Goal: Information Seeking & Learning: Check status

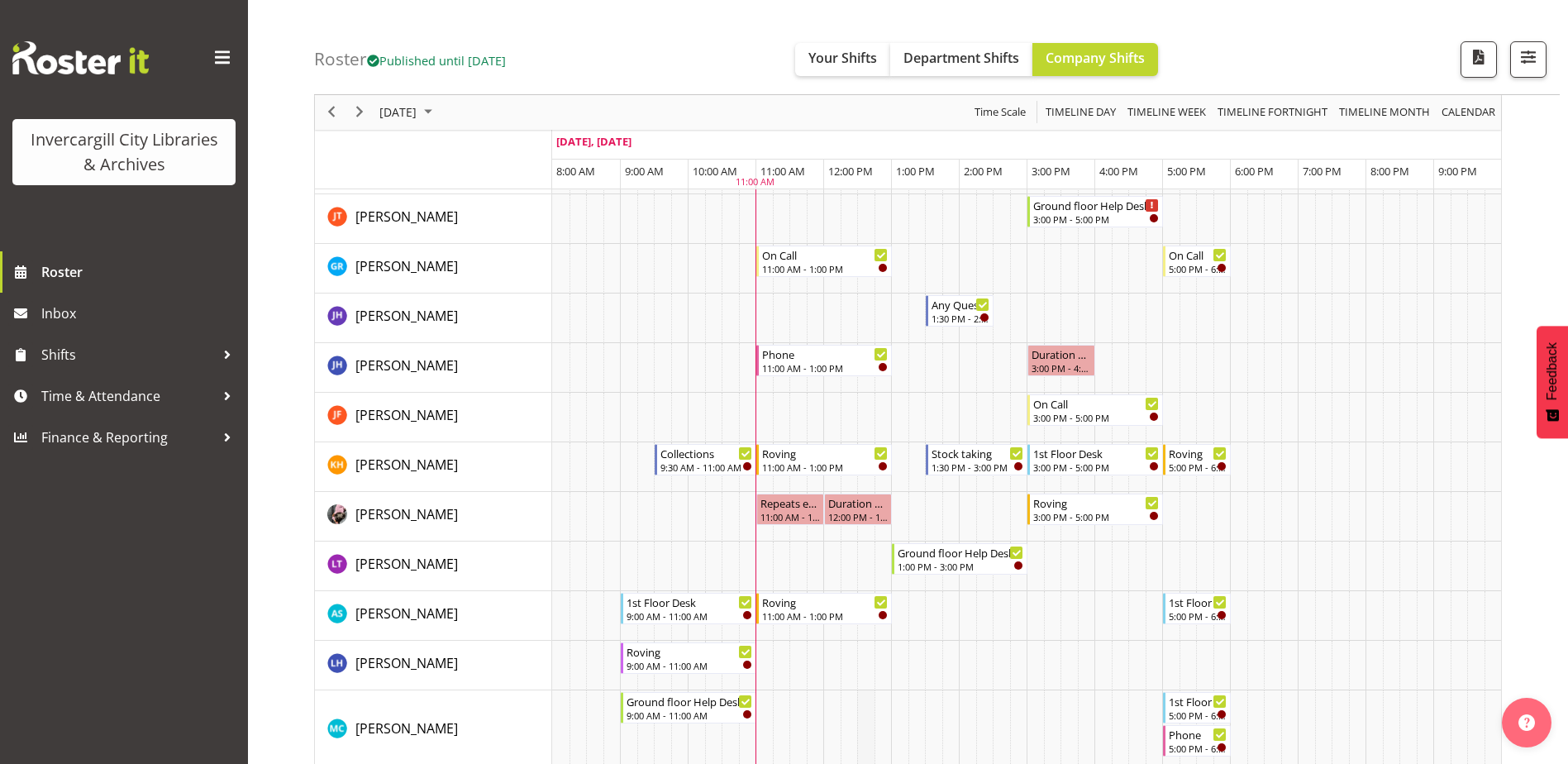
scroll to position [414, 0]
click at [362, 111] on span "Next" at bounding box center [359, 113] width 20 height 21
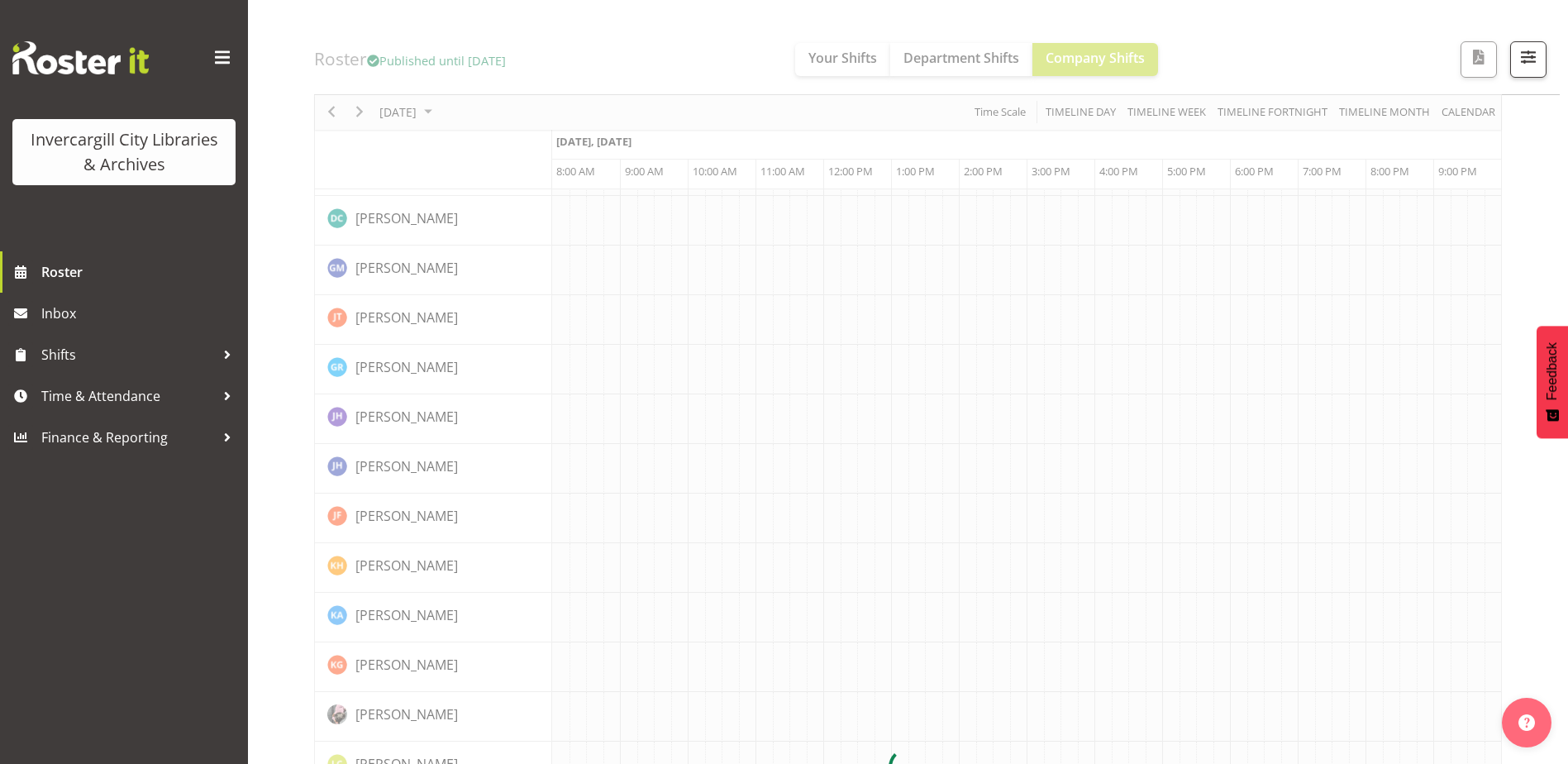
click at [362, 111] on div at bounding box center [909, 767] width 1188 height 2033
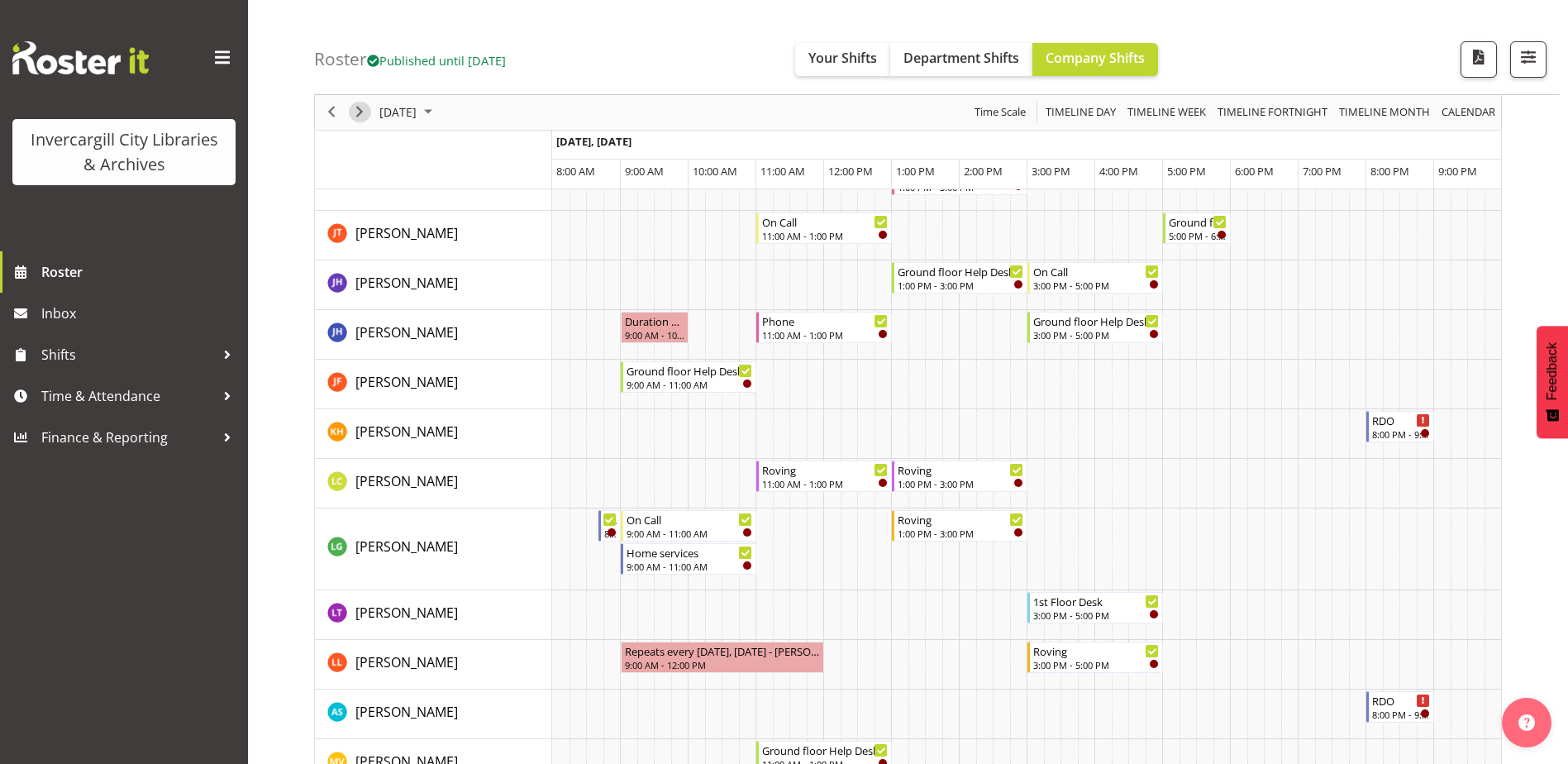
click at [361, 110] on span "Next" at bounding box center [359, 113] width 20 height 21
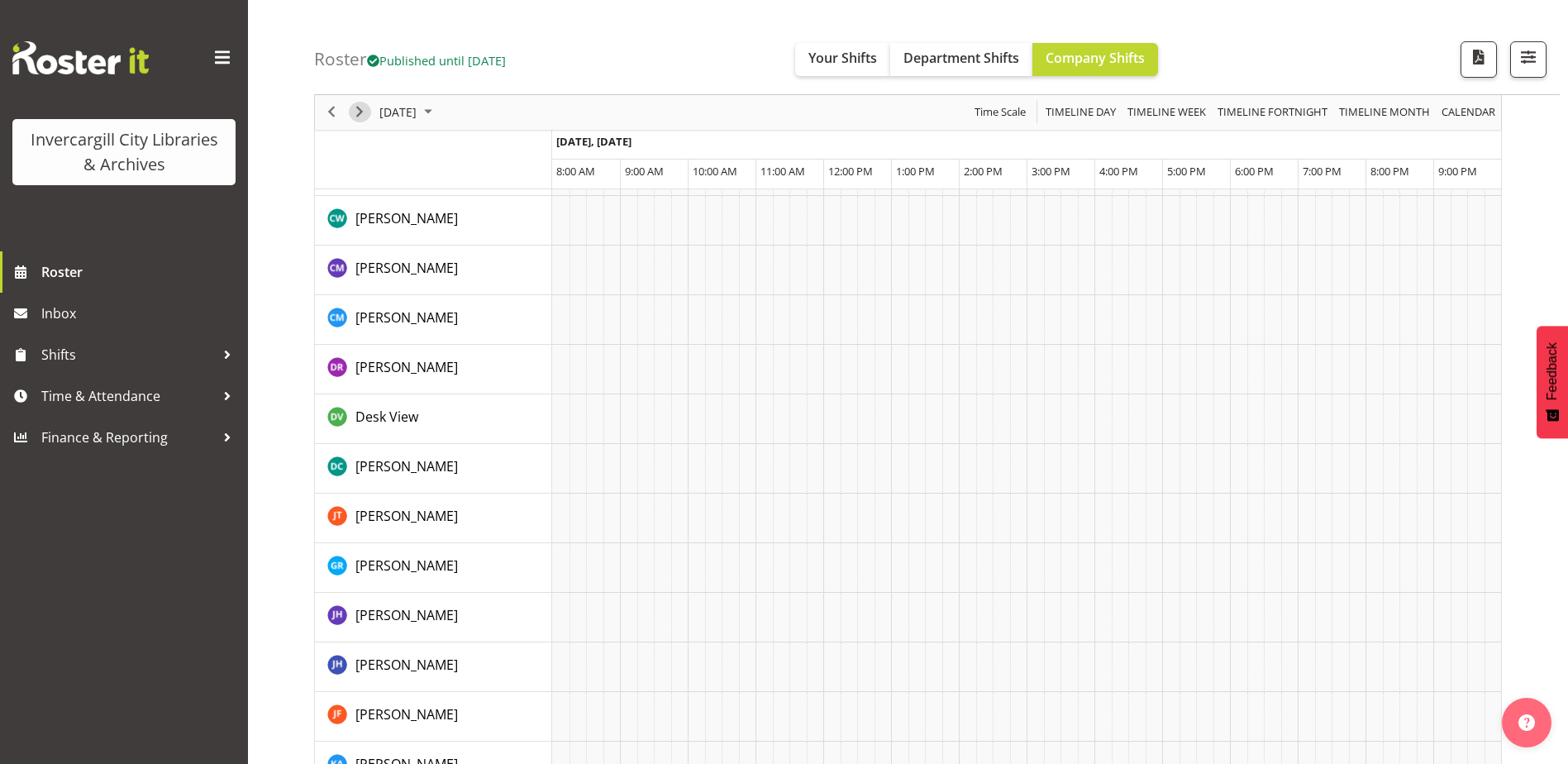
click at [361, 113] on span "Next" at bounding box center [359, 113] width 20 height 21
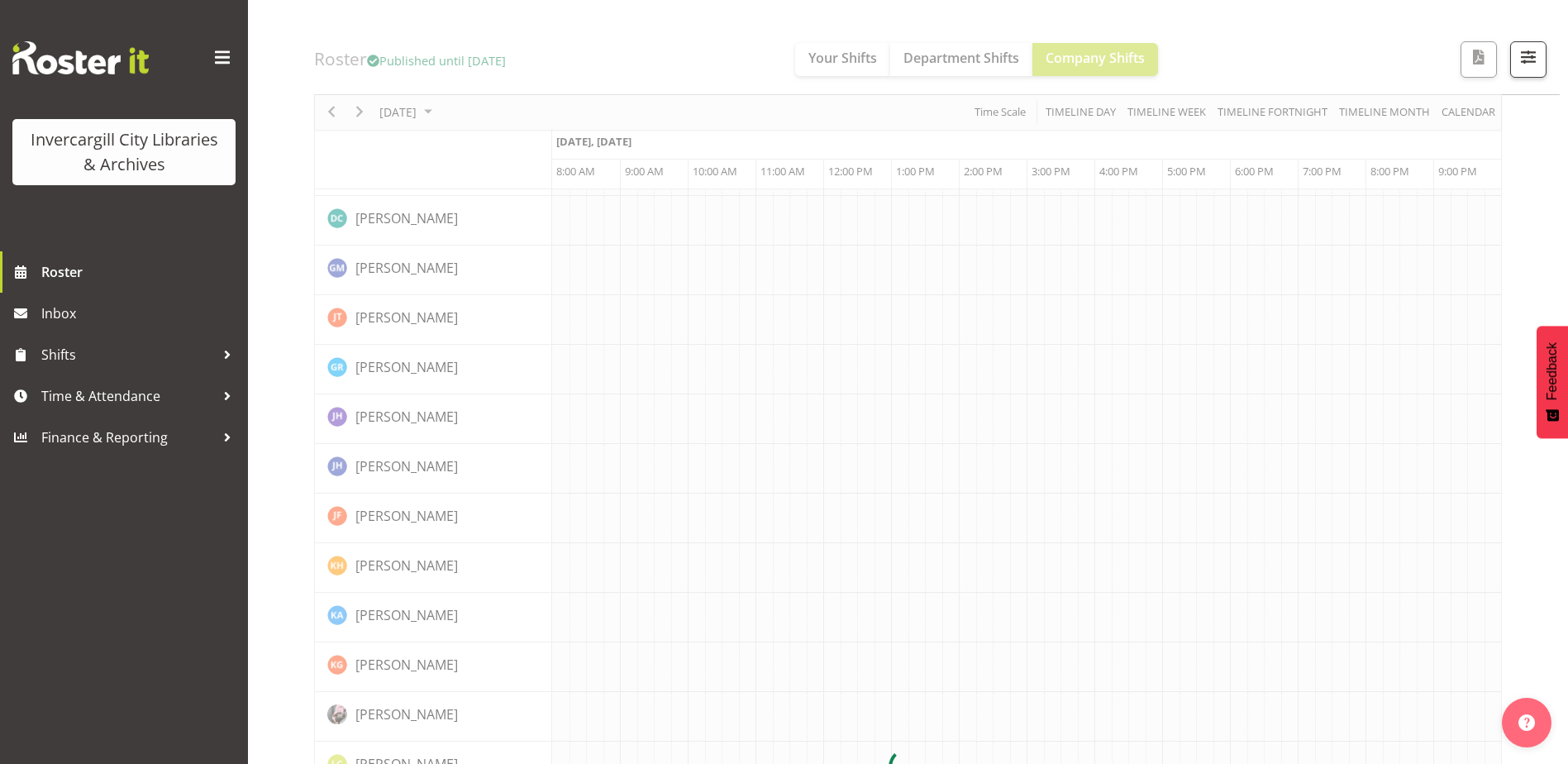
click at [361, 113] on div at bounding box center [909, 767] width 1188 height 2033
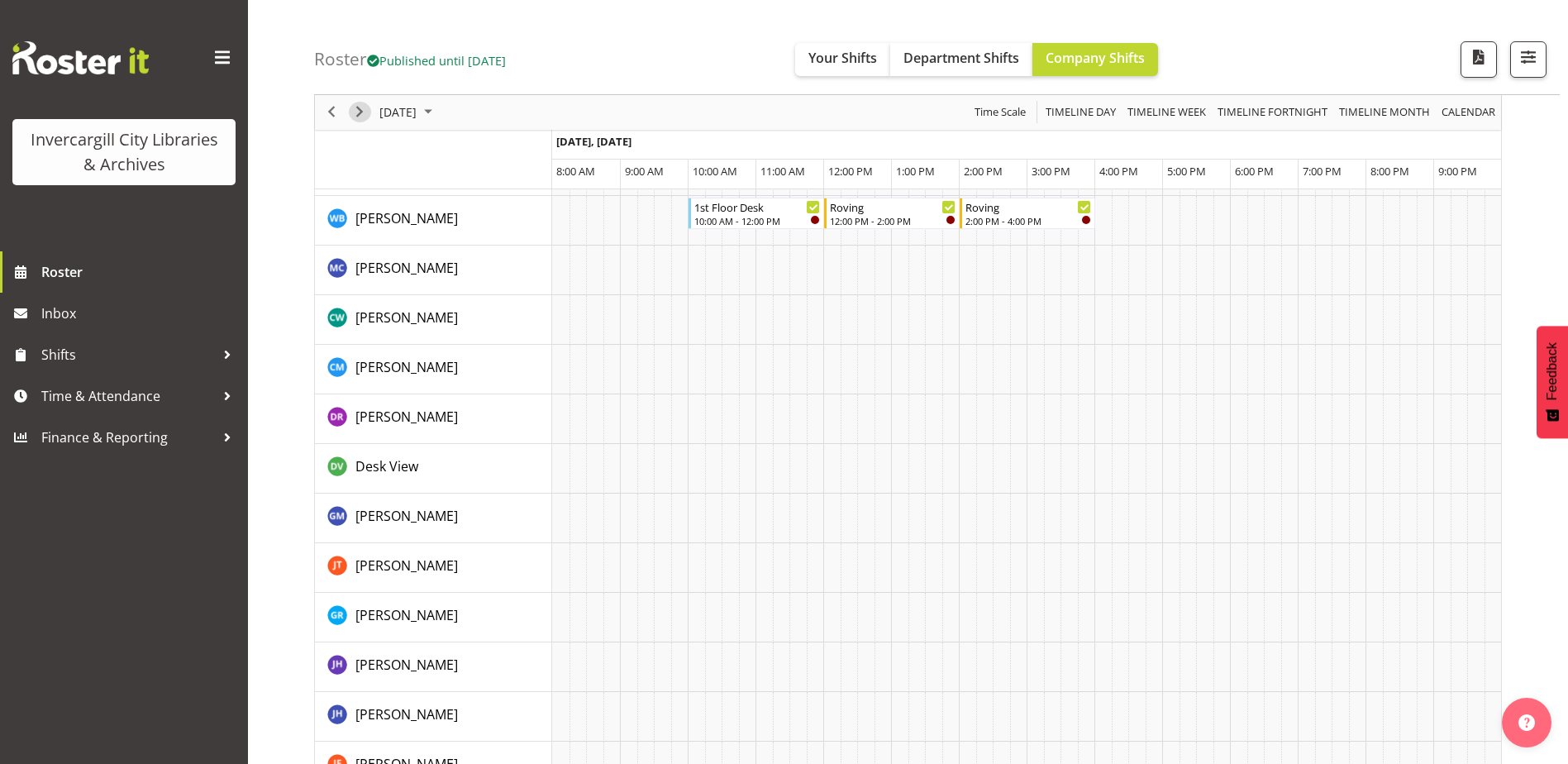
click at [362, 114] on span "Next" at bounding box center [359, 113] width 20 height 21
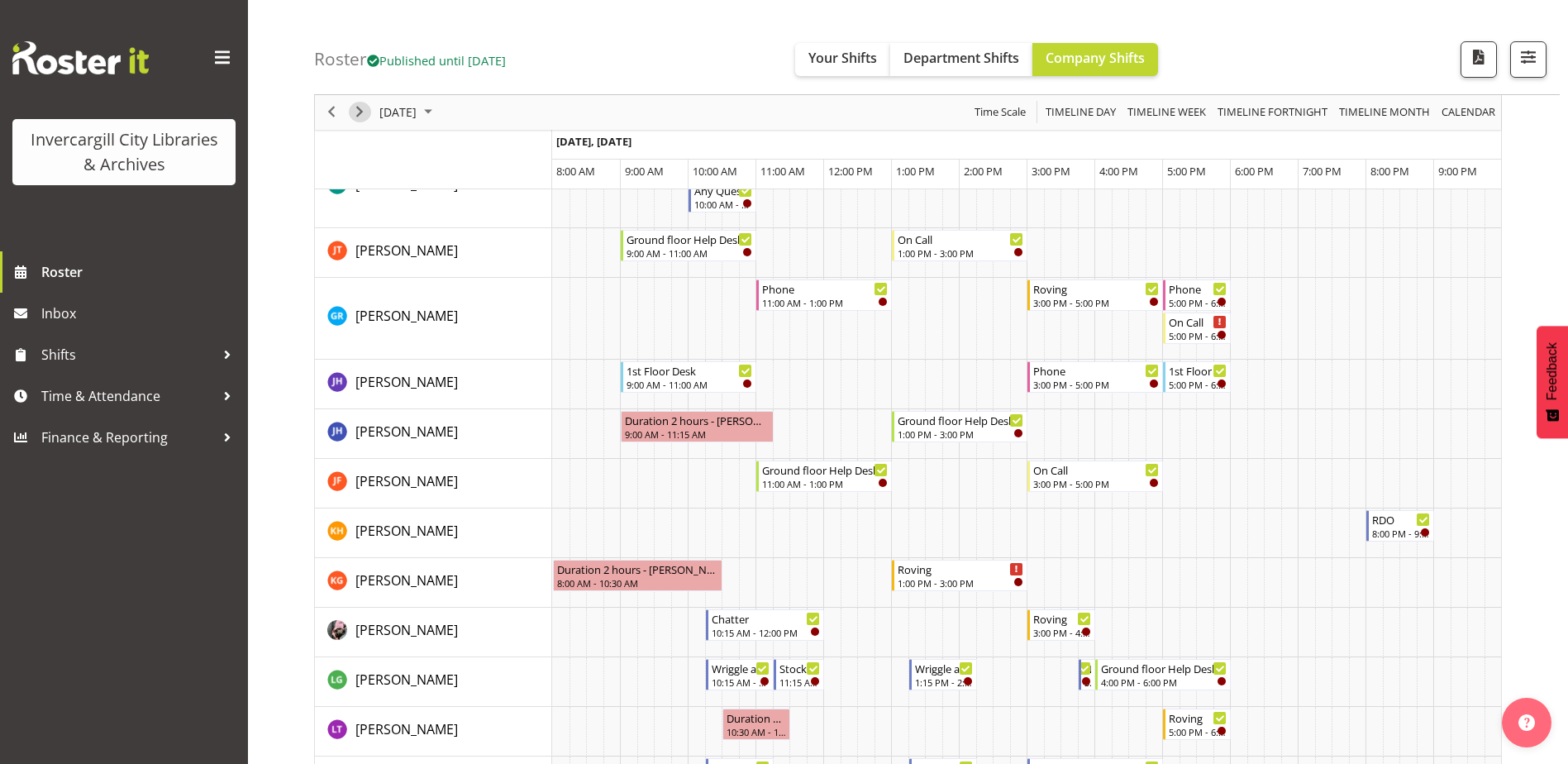
click at [362, 110] on span "Next" at bounding box center [359, 113] width 20 height 21
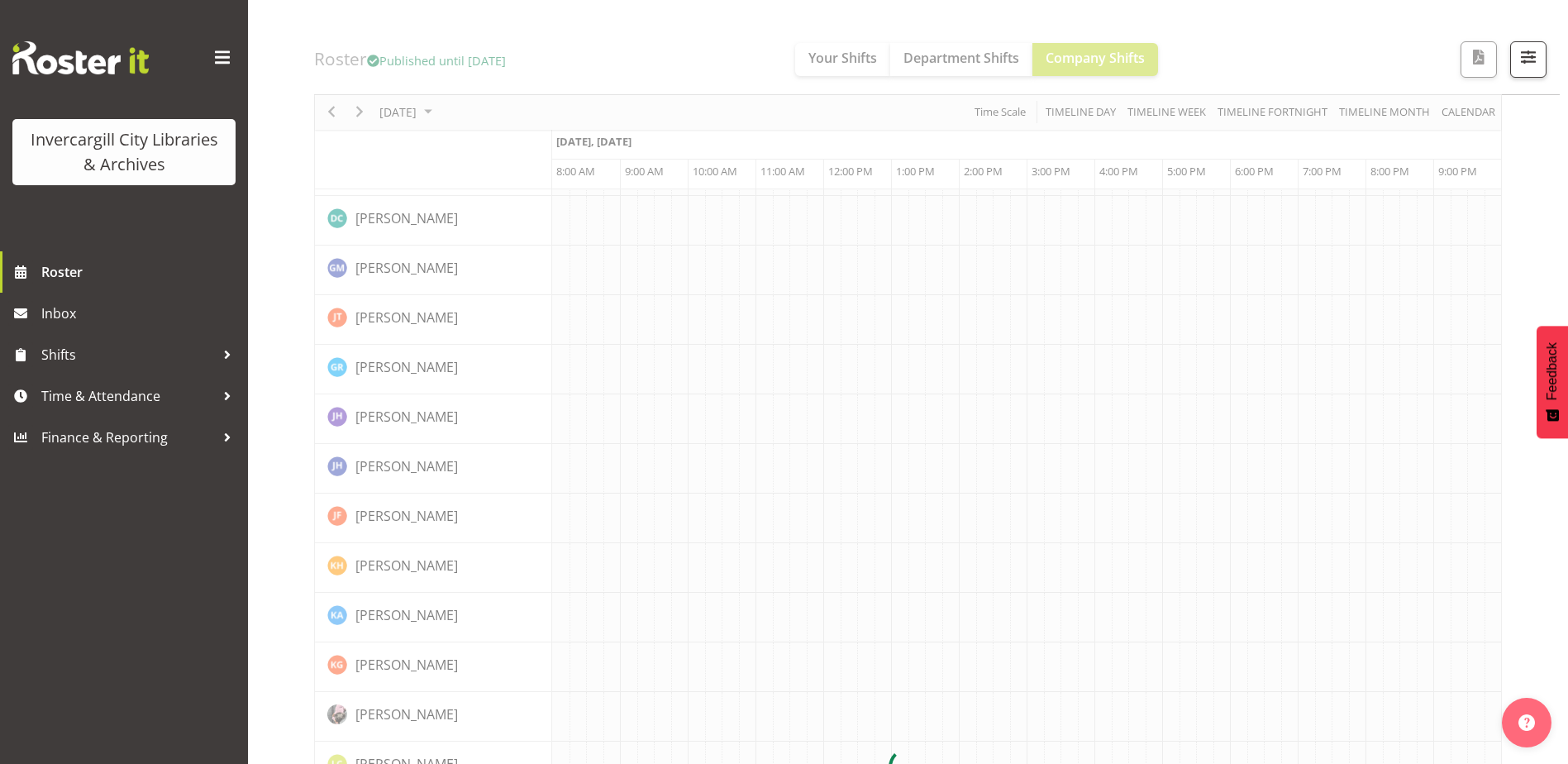
click at [362, 110] on div at bounding box center [909, 767] width 1188 height 2033
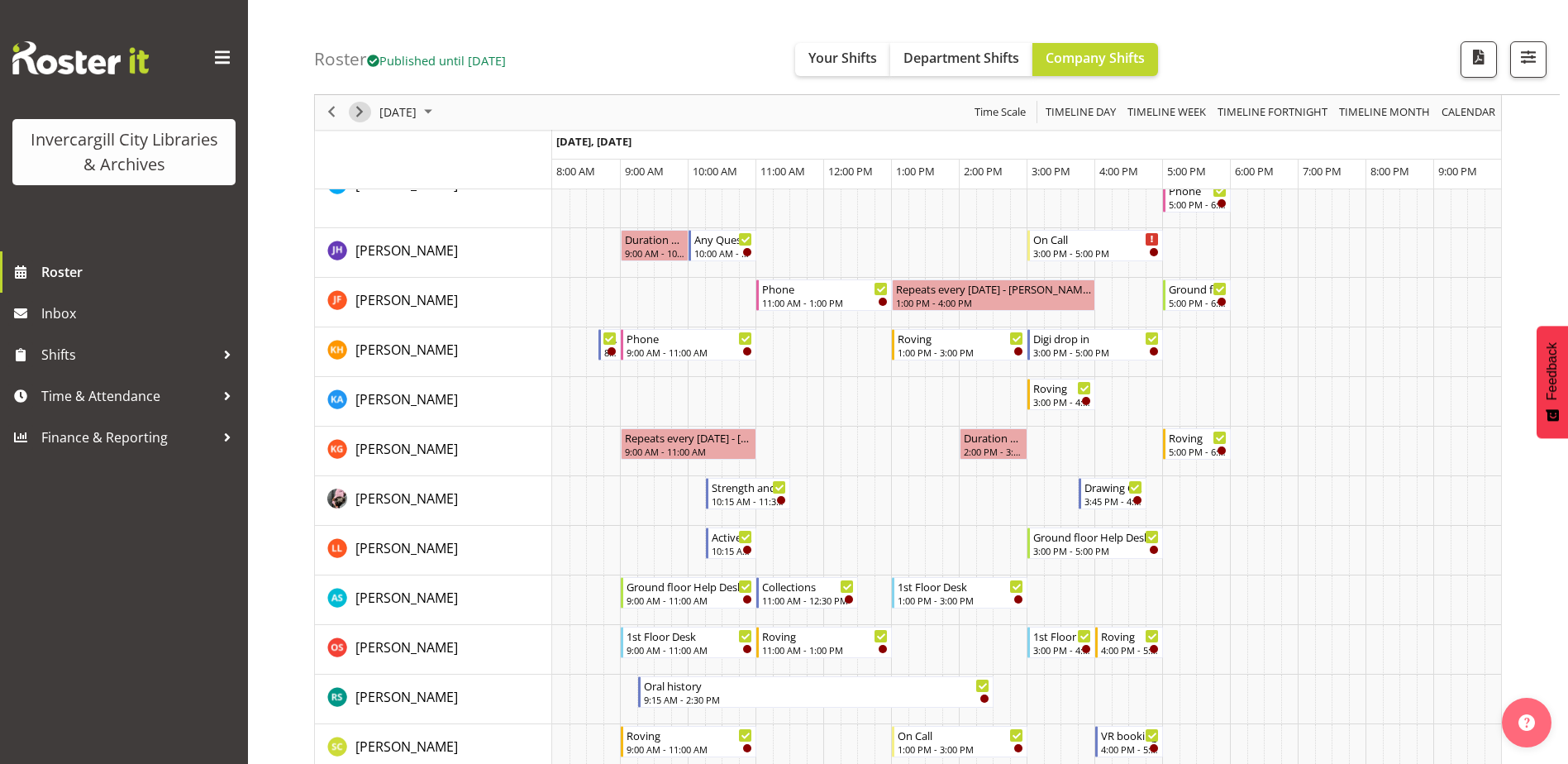
click at [360, 114] on span "Next" at bounding box center [359, 113] width 20 height 21
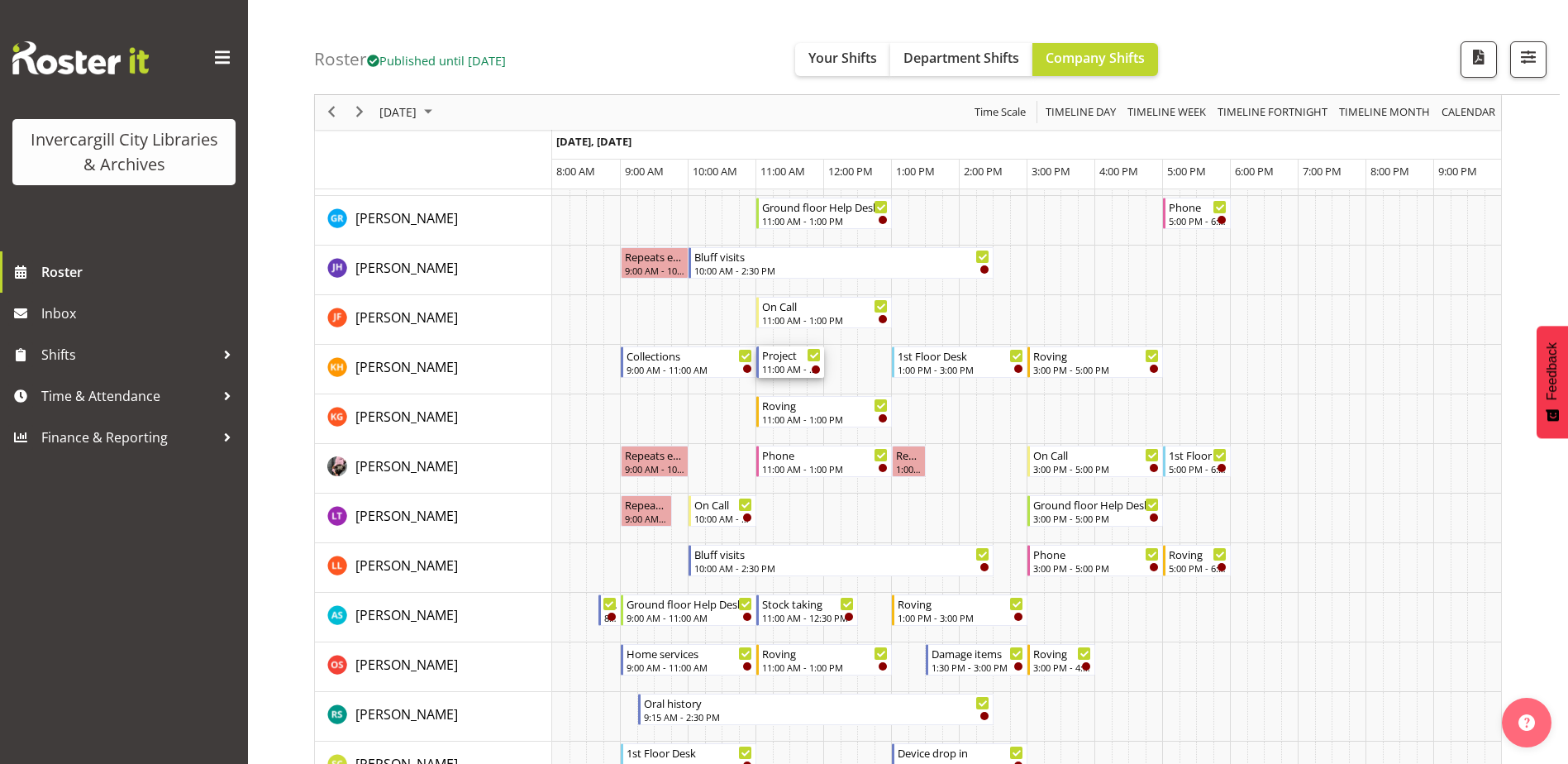
click at [794, 363] on div "Project 11:00 AM - 12:00 PM" at bounding box center [791, 362] width 58 height 31
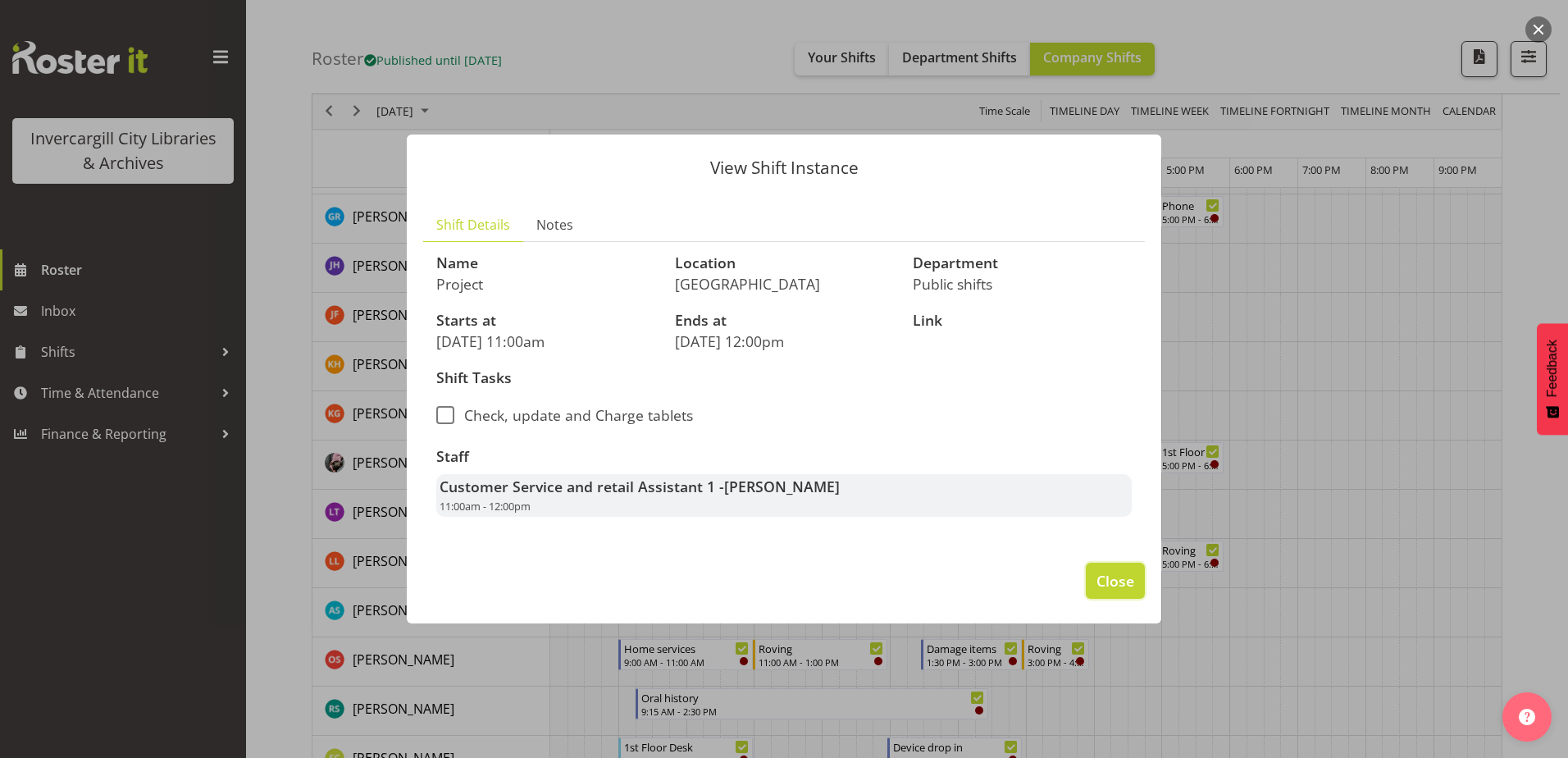
click at [1116, 579] on span "Close" at bounding box center [1115, 581] width 38 height 22
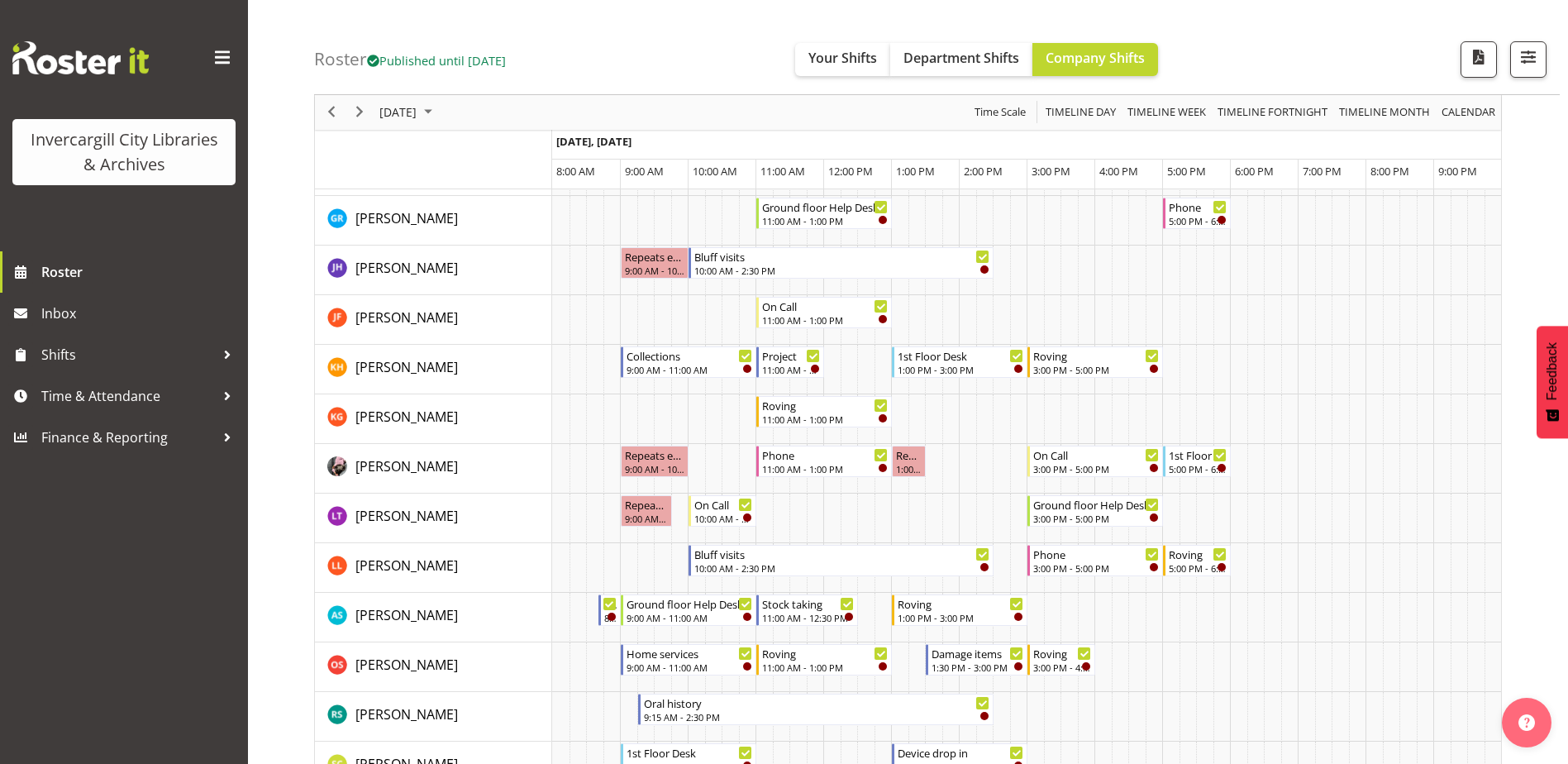
click at [577, 40] on div "Roster Published until Oct 26, 2025 Your Shifts Department Shifts Company Shift…" at bounding box center [937, 47] width 1246 height 95
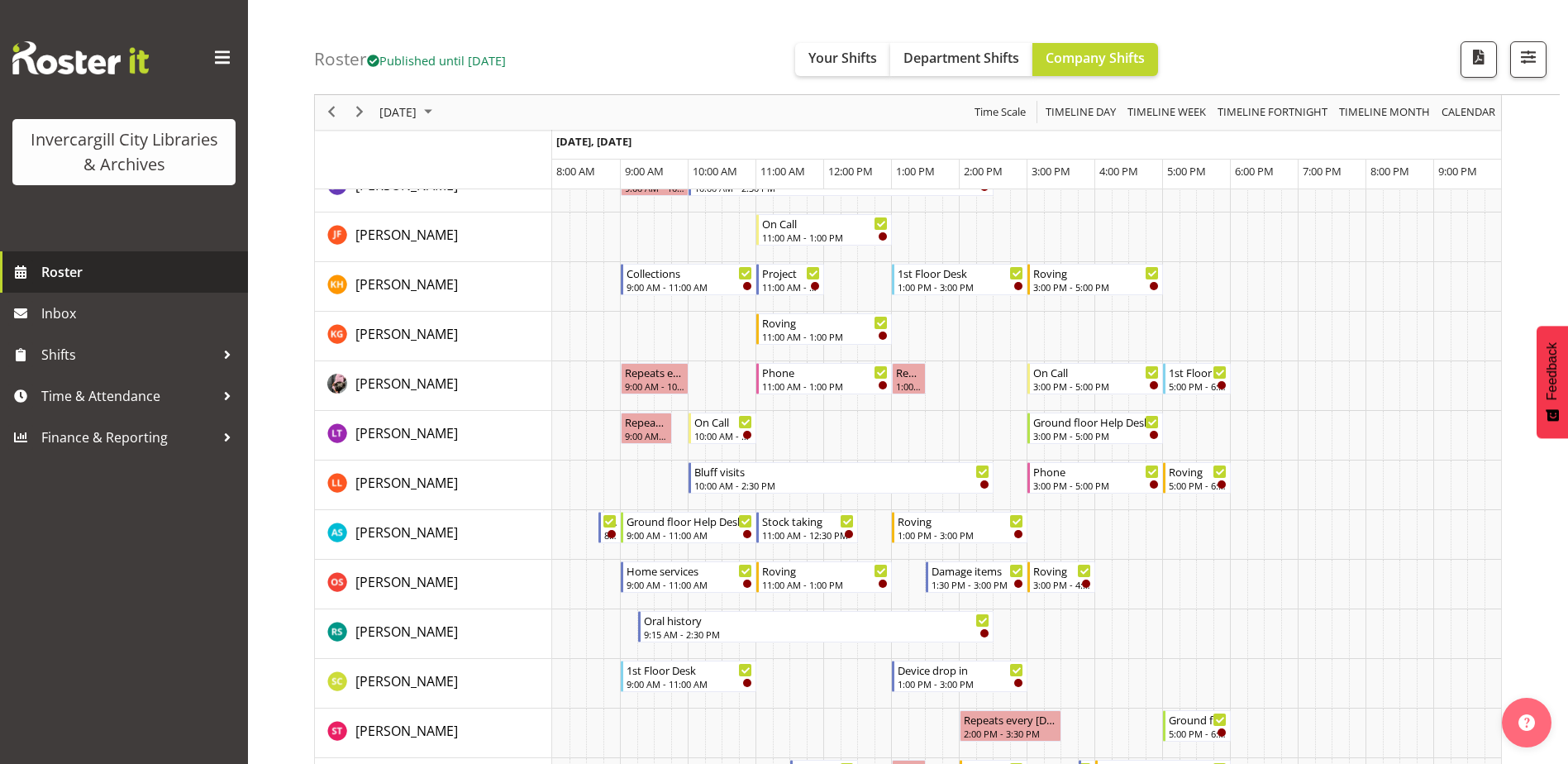
click at [73, 274] on span "Roster" at bounding box center [140, 272] width 199 height 24
